Goal: Task Accomplishment & Management: Manage account settings

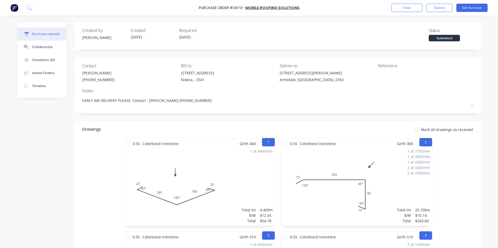
click at [14, 6] on img at bounding box center [14, 8] width 8 height 8
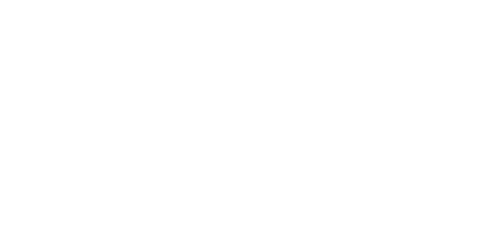
click at [11, 0] on html "x" at bounding box center [249, 0] width 498 height 0
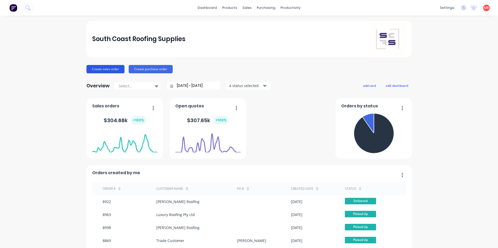
click at [91, 66] on button "Create sales order" at bounding box center [105, 69] width 38 height 8
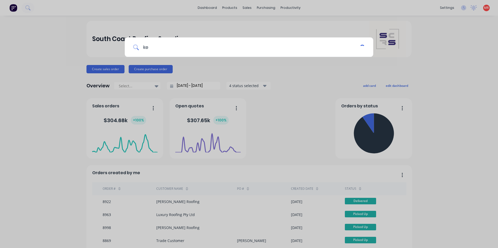
type input "k"
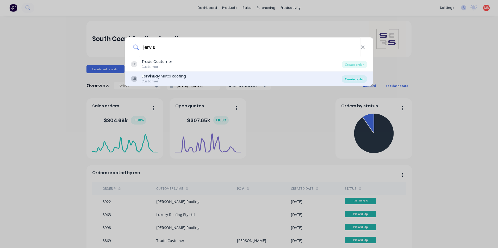
type input "jervis"
click at [347, 77] on div "Create order" at bounding box center [354, 79] width 25 height 7
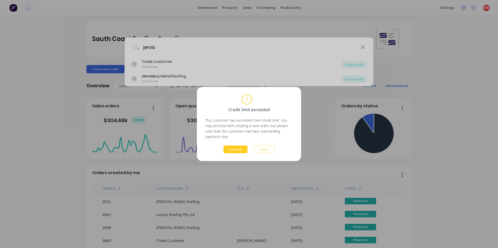
click at [227, 151] on button "Continue" at bounding box center [235, 150] width 24 height 8
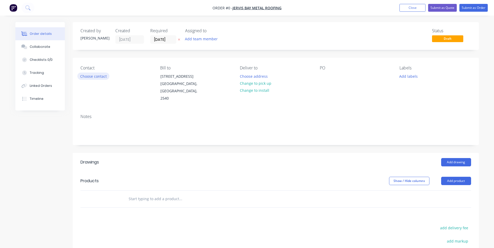
click at [99, 74] on button "Choose contact" at bounding box center [93, 76] width 32 height 7
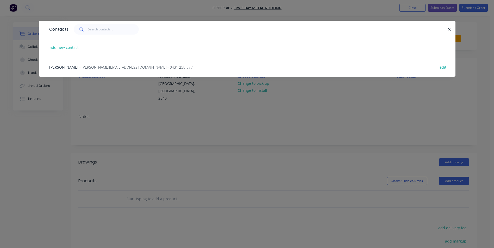
click at [96, 66] on span "- [PERSON_NAME][EMAIL_ADDRESS][DOMAIN_NAME] - 0431 258 877" at bounding box center [135, 67] width 113 height 5
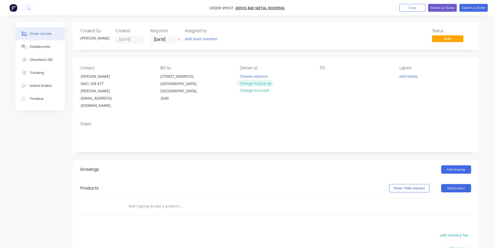
click at [254, 85] on button "Change to pick up" at bounding box center [255, 83] width 37 height 7
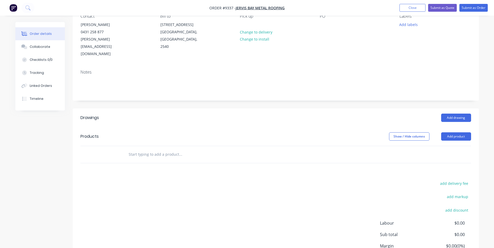
scroll to position [52, 0]
click at [461, 114] on button "Add drawing" at bounding box center [456, 118] width 30 height 8
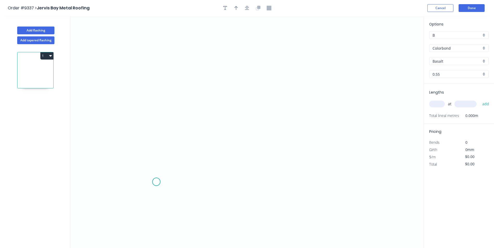
click at [156, 182] on icon "0" at bounding box center [246, 132] width 353 height 232
click at [148, 190] on icon "0" at bounding box center [246, 132] width 353 height 232
click at [147, 87] on icon "0 ?" at bounding box center [246, 132] width 353 height 232
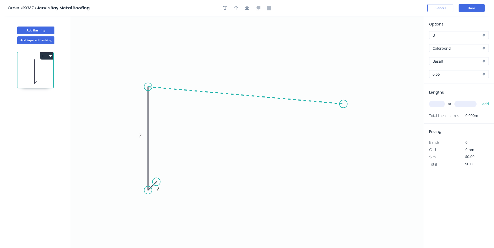
click at [344, 104] on icon "0 ? ?" at bounding box center [246, 132] width 353 height 232
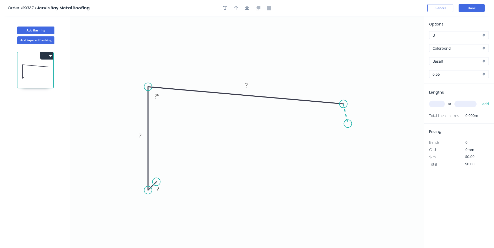
click at [348, 124] on icon "0 ? ? ? ? º" at bounding box center [246, 132] width 353 height 232
click at [159, 193] on rect at bounding box center [158, 189] width 10 height 7
click at [270, 78] on icon "0 10 160 640 40 88 º 110 º" at bounding box center [246, 132] width 353 height 232
type input "$31.42"
click at [438, 103] on input "text" at bounding box center [437, 104] width 16 height 7
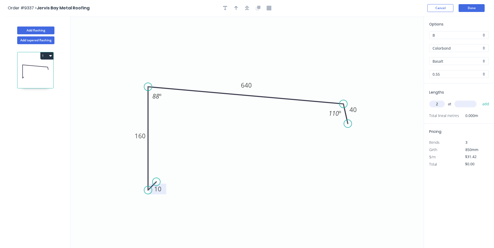
type input "2"
type input "4400"
click at [480, 100] on button "add" at bounding box center [486, 104] width 12 height 9
type input "$276.50"
click at [485, 61] on div "Basalt" at bounding box center [459, 61] width 60 height 8
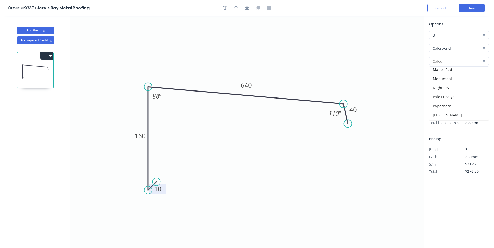
scroll to position [130, 0]
click at [453, 80] on div "Pale Eucalypt" at bounding box center [459, 77] width 59 height 9
type input "Pale Eucalypt"
click at [44, 57] on button "1" at bounding box center [46, 55] width 13 height 7
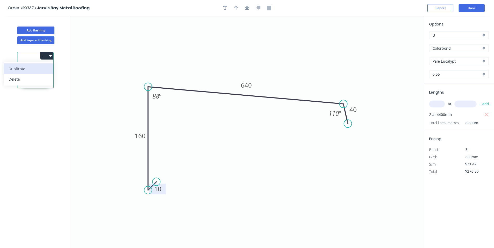
click at [41, 69] on div "Duplicate" at bounding box center [29, 69] width 40 height 8
type input "$0.00"
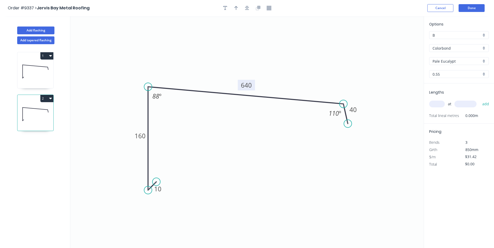
click at [248, 86] on tspan "640" at bounding box center [246, 85] width 11 height 9
click at [431, 104] on input "text" at bounding box center [437, 104] width 16 height 7
type input "2"
type input "4400"
click at [480, 100] on button "add" at bounding box center [486, 104] width 12 height 9
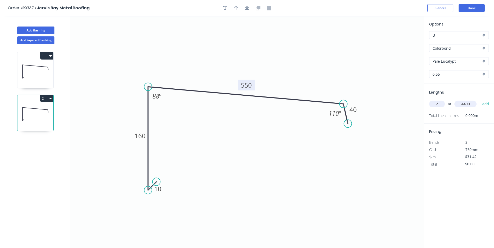
type input "$276.50"
click at [30, 73] on icon at bounding box center [35, 71] width 36 height 33
click at [41, 119] on icon at bounding box center [35, 114] width 36 height 33
click at [35, 75] on icon at bounding box center [35, 71] width 36 height 33
click at [37, 103] on icon at bounding box center [35, 114] width 36 height 33
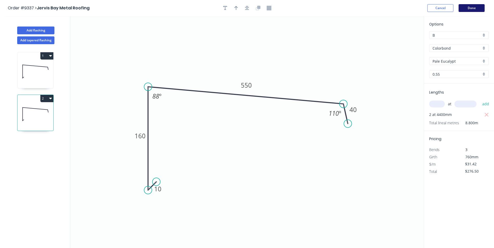
click at [472, 10] on button "Done" at bounding box center [472, 8] width 26 height 8
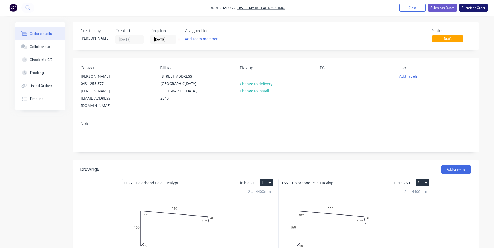
click at [468, 10] on button "Submit as Order" at bounding box center [473, 8] width 28 height 8
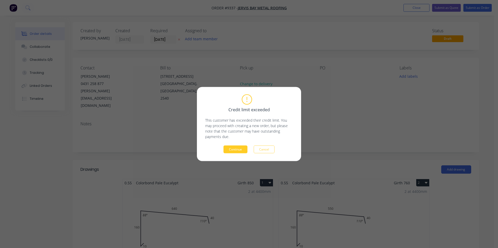
click at [238, 152] on button "Continue" at bounding box center [235, 150] width 24 height 8
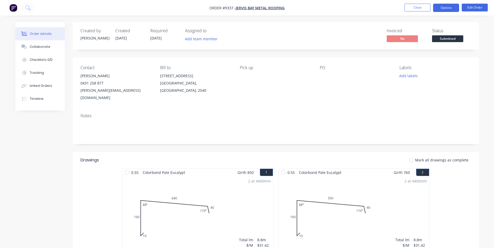
click at [442, 10] on button "Options" at bounding box center [446, 8] width 26 height 8
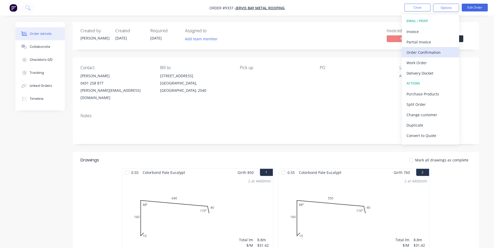
click at [430, 51] on div "Order Confirmation" at bounding box center [431, 53] width 48 height 8
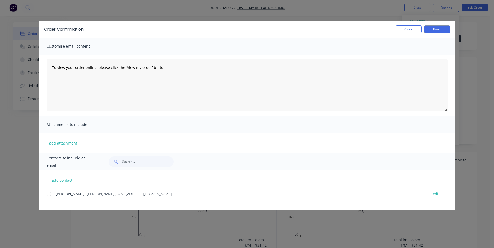
click at [51, 197] on div at bounding box center [48, 194] width 10 height 10
click at [434, 24] on div "Order Confirmation Close Email" at bounding box center [247, 29] width 417 height 17
click at [432, 28] on button "Email" at bounding box center [437, 30] width 26 height 8
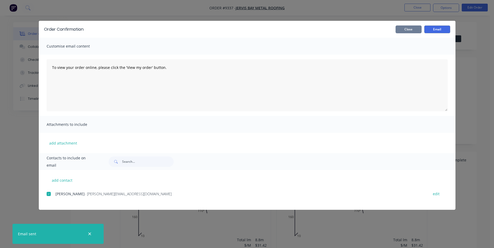
click at [413, 28] on button "Close" at bounding box center [409, 30] width 26 height 8
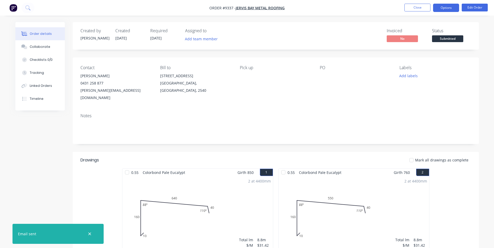
click at [437, 10] on button "Options" at bounding box center [446, 8] width 26 height 8
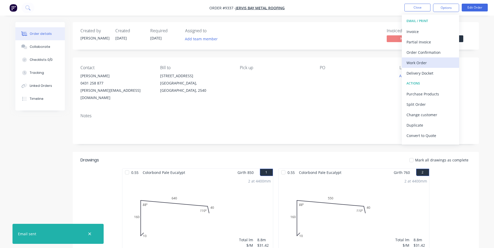
click at [423, 59] on div "Work Order" at bounding box center [431, 63] width 48 height 8
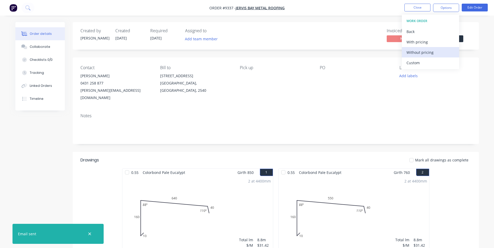
click at [422, 52] on div "Without pricing" at bounding box center [431, 53] width 48 height 8
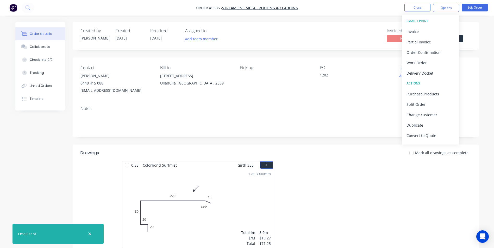
click at [15, 8] on img "button" at bounding box center [13, 8] width 8 height 8
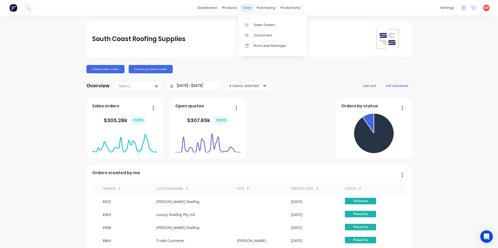
click at [246, 8] on div "sales" at bounding box center [247, 8] width 14 height 8
click at [256, 23] on div "Sales Orders" at bounding box center [264, 25] width 21 height 5
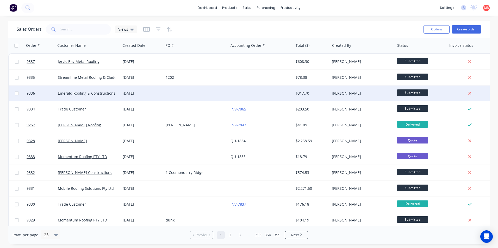
click at [192, 96] on div at bounding box center [196, 94] width 65 height 16
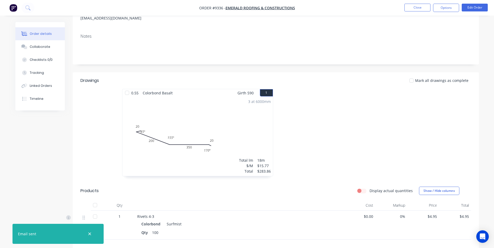
scroll to position [78, 0]
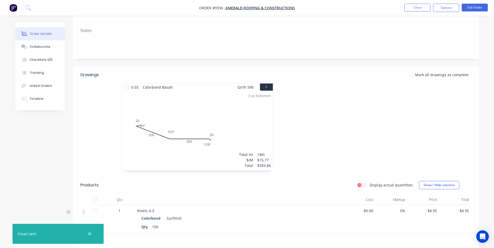
click at [231, 121] on div "3 at 6000mm Total lm $/M Total 18m $15.77 $283.86" at bounding box center [197, 130] width 151 height 79
click at [210, 114] on div "3 at 6000mm Total lm $/M Total 18m $15.77 $283.86" at bounding box center [197, 130] width 151 height 79
click at [473, 8] on button "Edit Order" at bounding box center [475, 8] width 26 height 8
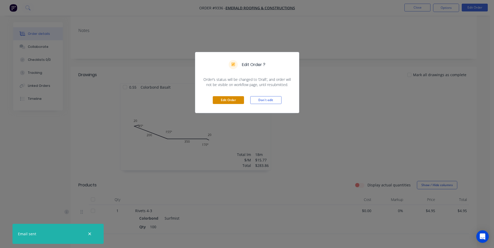
click at [237, 101] on button "Edit Order" at bounding box center [228, 100] width 31 height 8
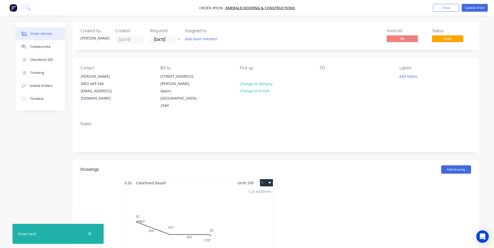
click at [229, 200] on div "3 at 6000mm Total lm $/M Total 18m $15.77 $283.86" at bounding box center [197, 226] width 151 height 79
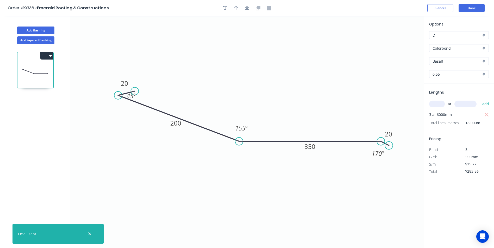
click at [482, 61] on div "Basalt" at bounding box center [459, 61] width 60 height 8
click at [450, 98] on div "Surfmist" at bounding box center [459, 97] width 59 height 9
type input "Surfmist"
click at [473, 8] on button "Done" at bounding box center [472, 8] width 26 height 8
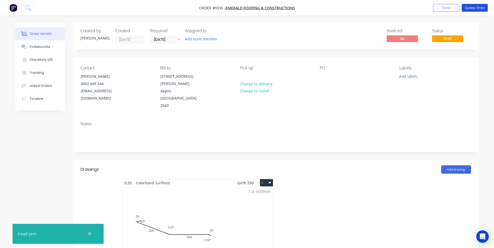
click at [473, 8] on button "Update Order" at bounding box center [475, 8] width 26 height 8
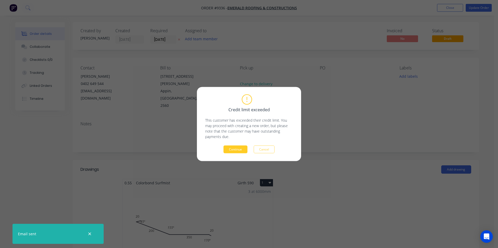
click at [241, 149] on button "Continue" at bounding box center [235, 150] width 24 height 8
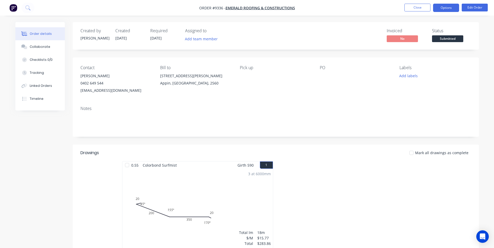
click at [454, 8] on button "Options" at bounding box center [446, 8] width 26 height 8
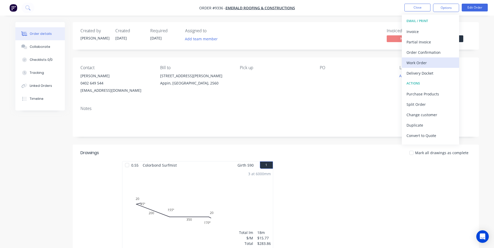
click at [436, 58] on button "Work Order" at bounding box center [430, 63] width 57 height 10
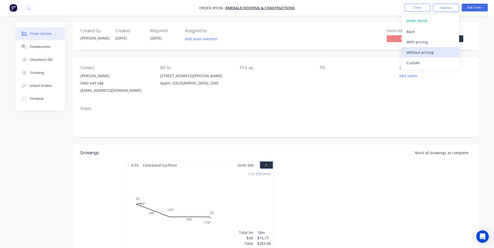
click at [436, 50] on div "Without pricing" at bounding box center [431, 53] width 48 height 8
